Goal: Book appointment/travel/reservation

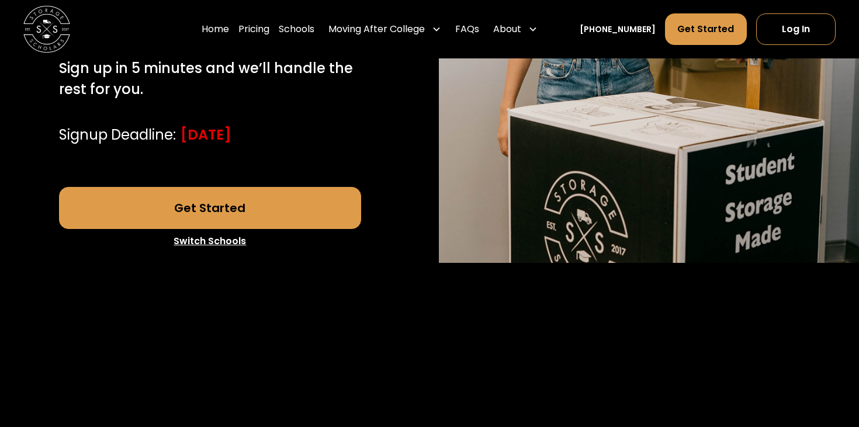
scroll to position [344, 0]
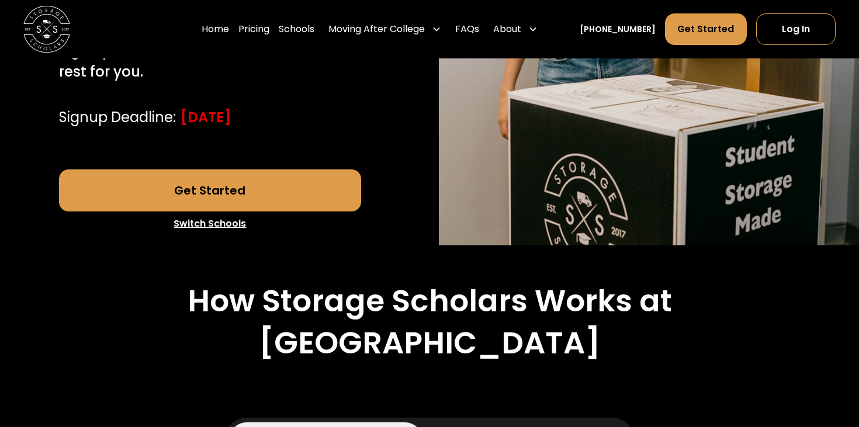
click at [293, 187] on link "Get Started" at bounding box center [210, 191] width 303 height 42
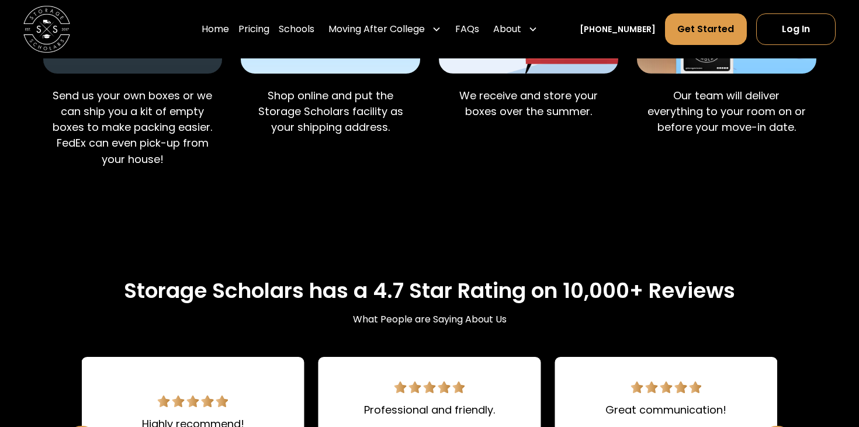
scroll to position [1068, 0]
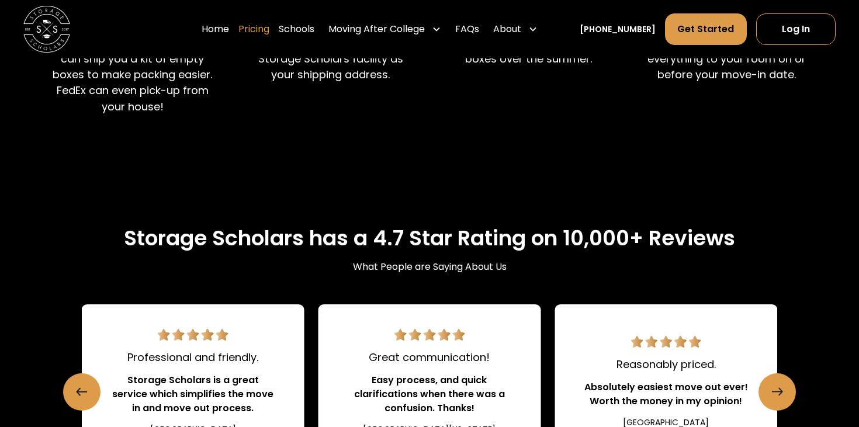
click at [269, 27] on link "Pricing" at bounding box center [253, 29] width 31 height 33
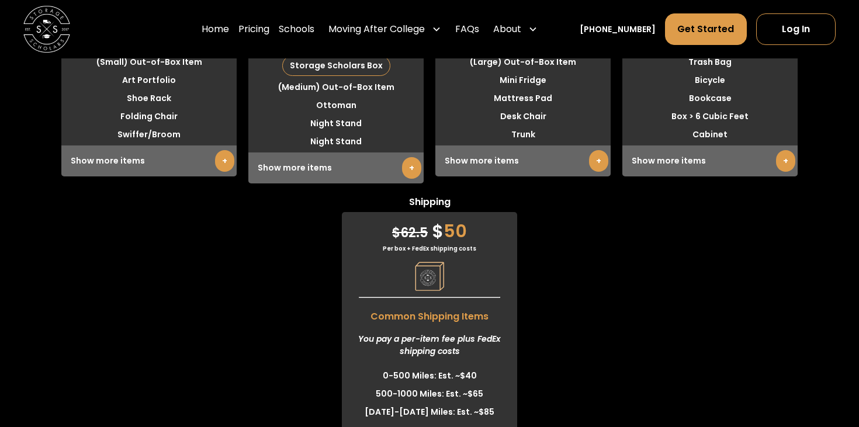
scroll to position [3080, 0]
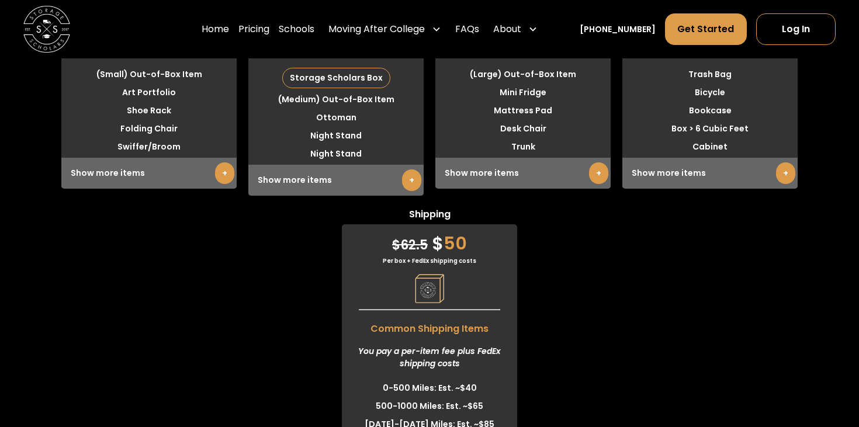
click at [413, 191] on link "+" at bounding box center [411, 181] width 19 height 22
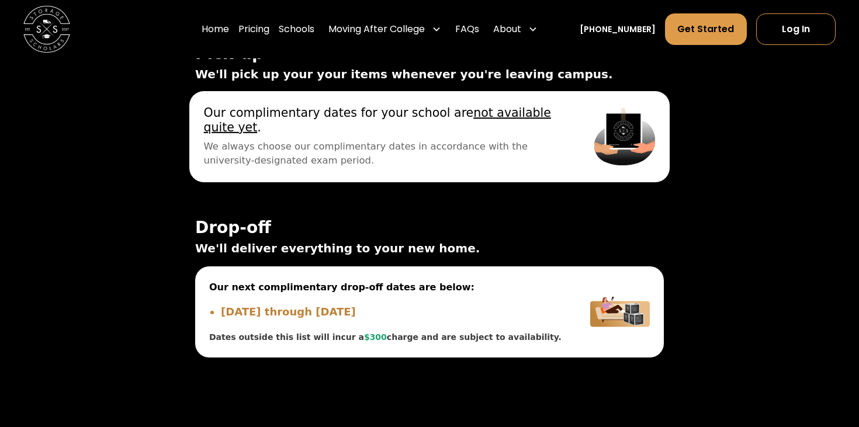
scroll to position [4396, 0]
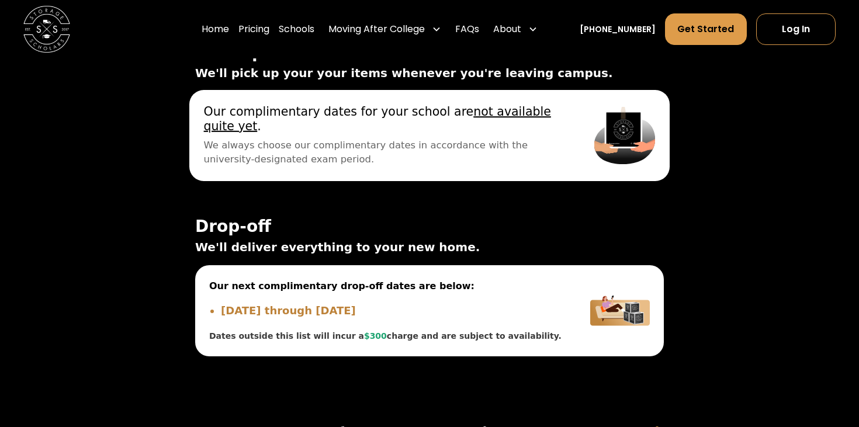
click at [508, 133] on u "not available quite yet" at bounding box center [377, 118] width 347 height 29
click at [503, 164] on span "We always choose our complimentary dates in accordance with the university-desi…" at bounding box center [385, 152] width 362 height 29
click at [319, 159] on span "We always choose our complimentary dates in accordance with the university-desi…" at bounding box center [385, 152] width 362 height 29
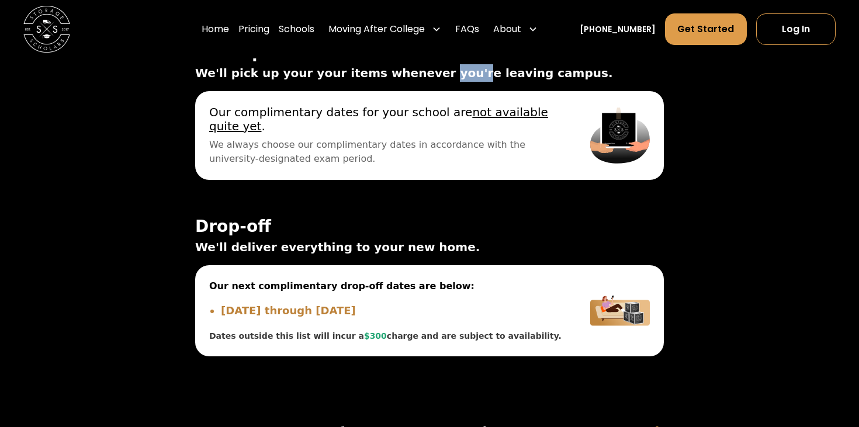
drag, startPoint x: 329, startPoint y: 96, endPoint x: 355, endPoint y: 94, distance: 25.8
click at [355, 82] on span "We'll pick up your your items whenever you're leaving campus." at bounding box center [429, 73] width 469 height 18
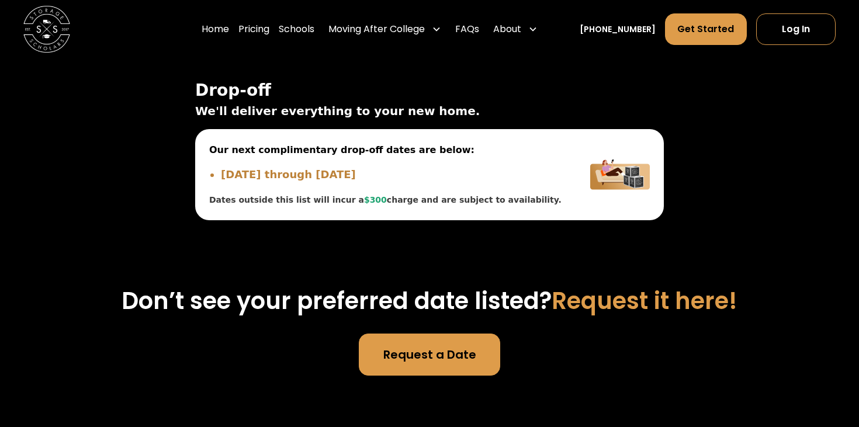
scroll to position [4528, 0]
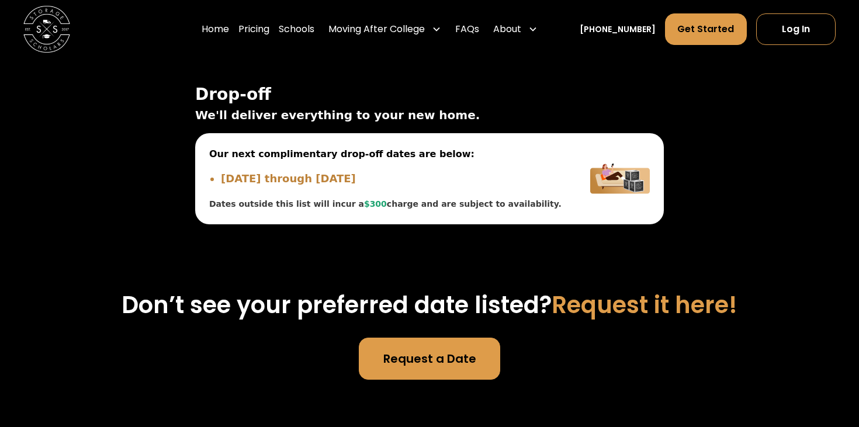
click at [432, 367] on link "Request a Date" at bounding box center [429, 359] width 141 height 42
